Goal: Information Seeking & Learning: Learn about a topic

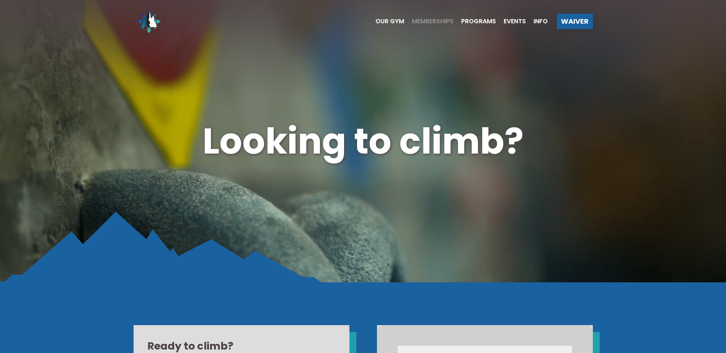
click at [412, 20] on span "Memberships" at bounding box center [433, 21] width 42 height 6
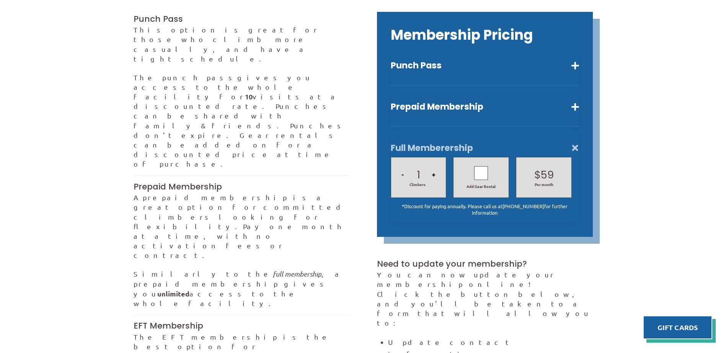
scroll to position [224, 0]
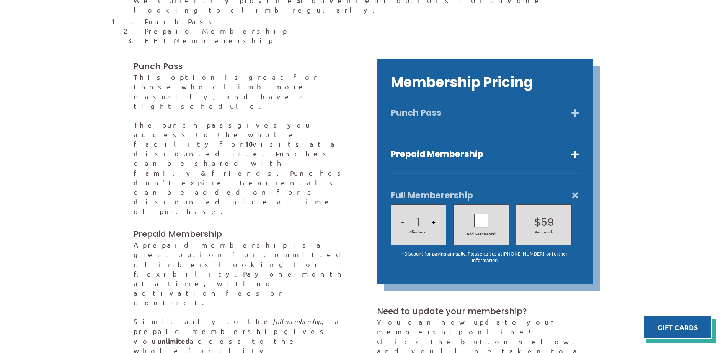
click at [469, 107] on button "Punch Pass" at bounding box center [485, 112] width 188 height 11
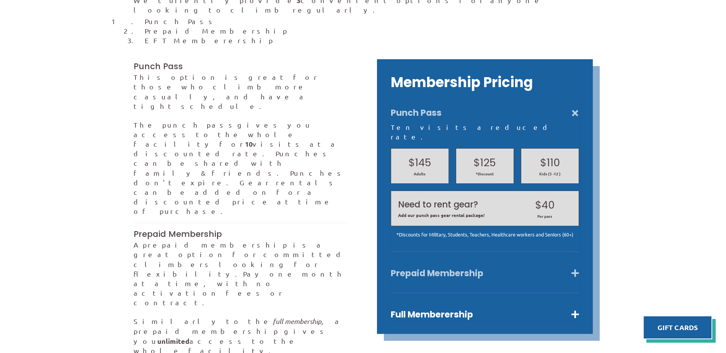
click at [449, 268] on button "Prepaid Membership" at bounding box center [485, 273] width 188 height 11
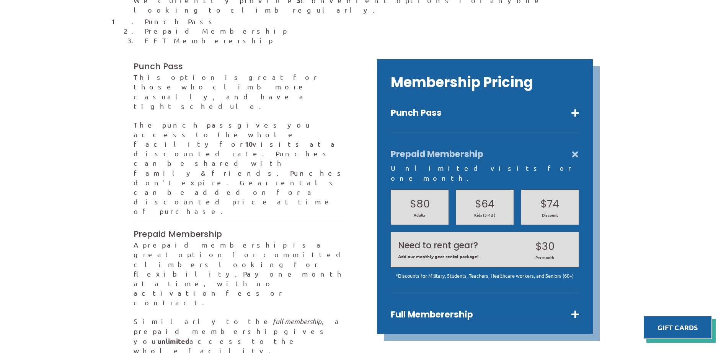
click at [497, 140] on div "Prepaid Membership Unlimited visits for one month. $80 Adults $64 Kids (5 -12 )…" at bounding box center [485, 217] width 188 height 154
click at [423, 304] on div "Membership Pricing Punch Pass Ten visits a reduced rate. $145 Adults $125 *Disc…" at bounding box center [485, 196] width 216 height 275
click at [407, 309] on button "Full Memberership" at bounding box center [485, 314] width 188 height 11
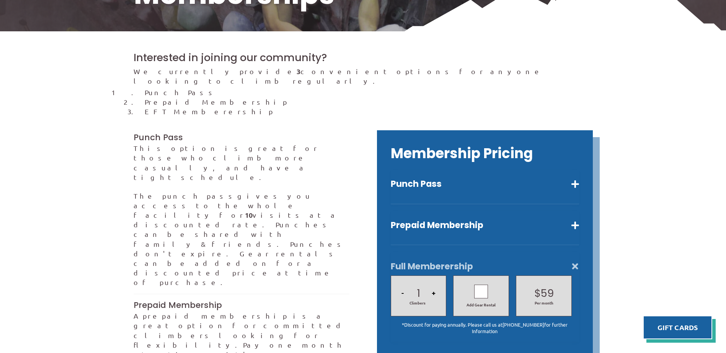
scroll to position [0, 0]
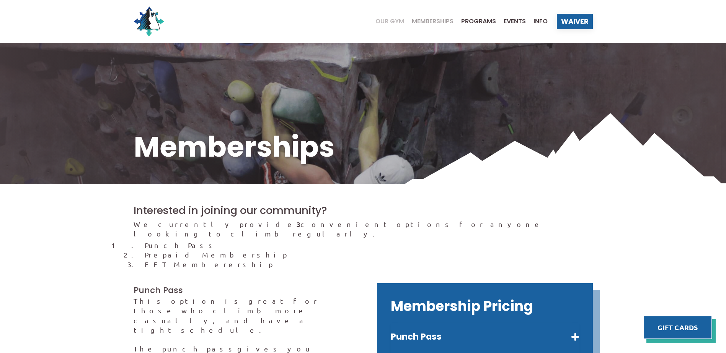
click at [397, 20] on span "Our Gym" at bounding box center [389, 21] width 29 height 6
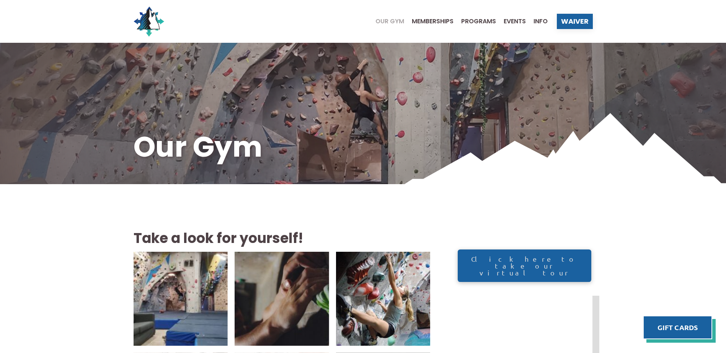
click at [435, 28] on ul "Our Gym Memberships Programs Events Info" at bounding box center [458, 21] width 180 height 31
click at [441, 19] on span "Memberships" at bounding box center [433, 21] width 42 height 6
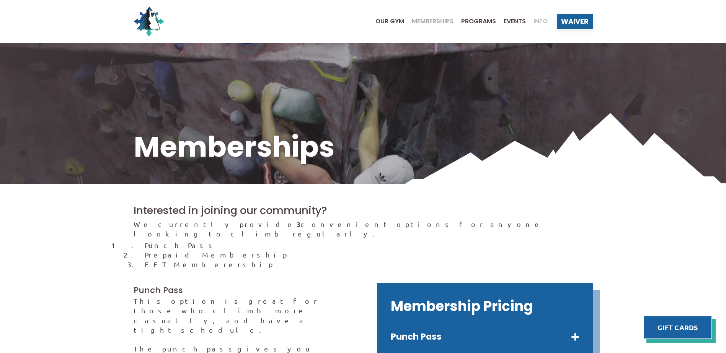
click at [541, 22] on span "Info" at bounding box center [540, 21] width 14 height 6
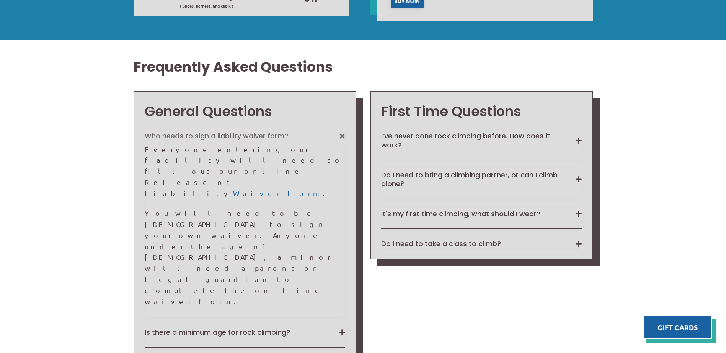
scroll to position [536, 0]
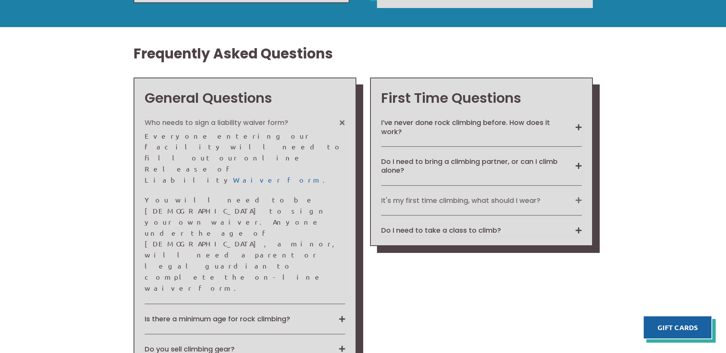
click at [568, 203] on button "It's my first time climbing, what should I wear?" at bounding box center [481, 200] width 200 height 9
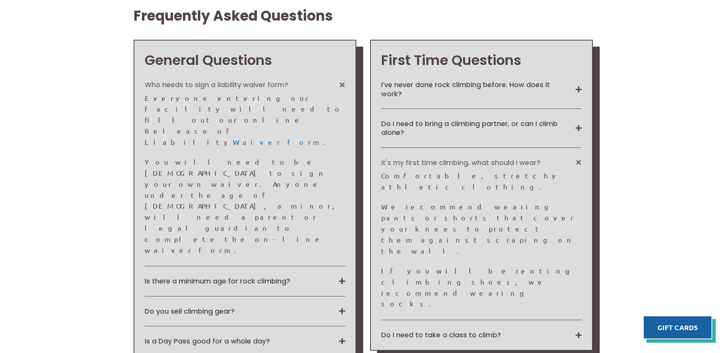
scroll to position [574, 0]
click at [526, 330] on button "Do I need to take a class to climb?" at bounding box center [481, 334] width 200 height 9
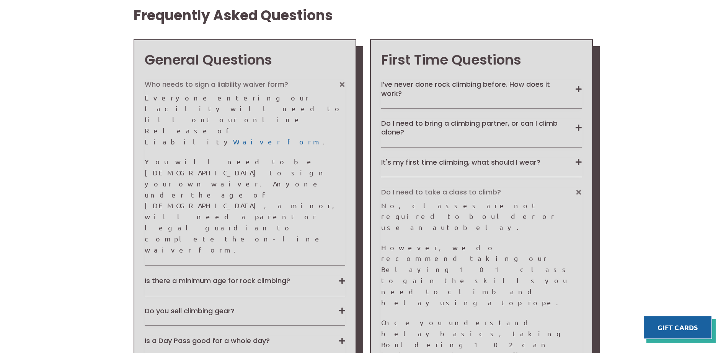
click at [526, 168] on div "It's my first time climbing, what should I wear? Comfortable, stretchy athletic…" at bounding box center [481, 168] width 200 height 20
click at [531, 130] on button "Do I need to bring a climbing partner, or can I climb alone?" at bounding box center [481, 128] width 200 height 18
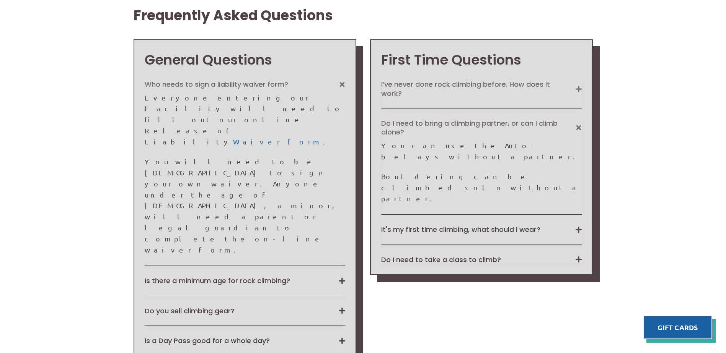
click at [548, 89] on button "I’ve never done rock climbing before. How does it work?" at bounding box center [481, 89] width 200 height 18
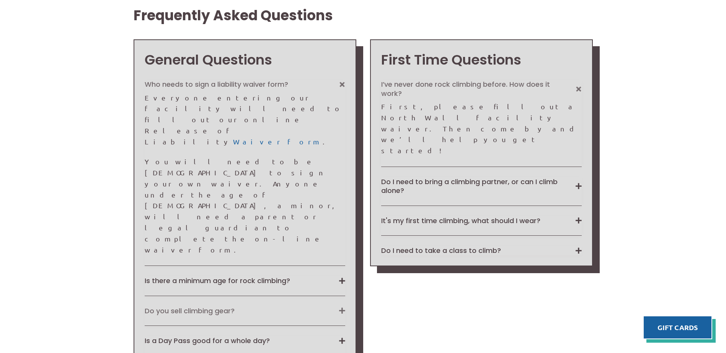
click at [304, 307] on button "Do you sell climbing gear?" at bounding box center [245, 311] width 200 height 9
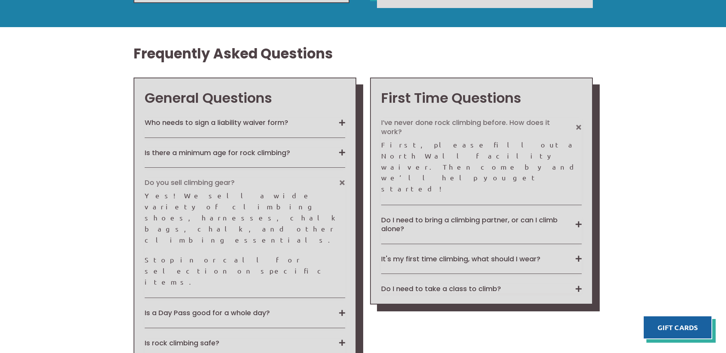
scroll to position [268, 0]
